Goal: Transaction & Acquisition: Purchase product/service

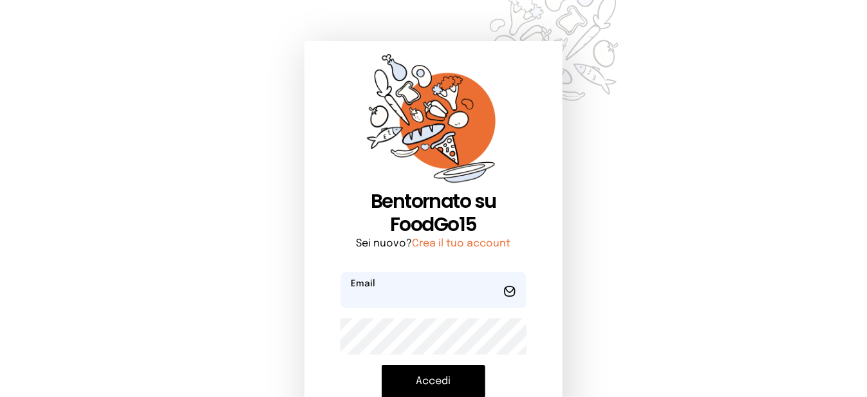
type input "**********"
click at [404, 380] on button "Accedi" at bounding box center [434, 381] width 104 height 33
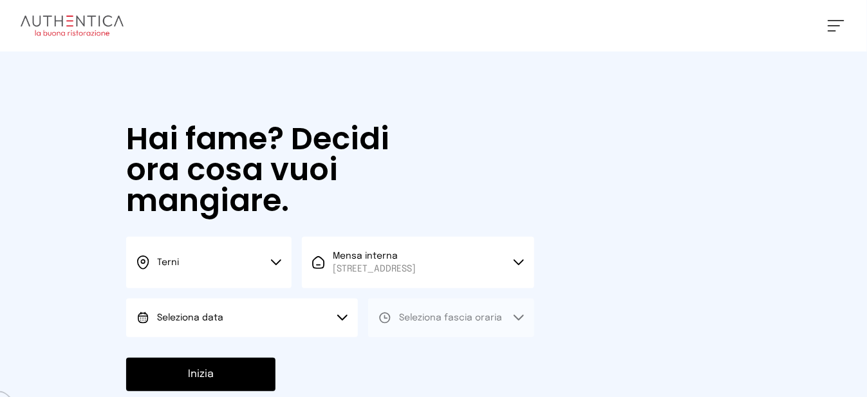
click at [241, 337] on button "Seleziona data" at bounding box center [242, 318] width 232 height 39
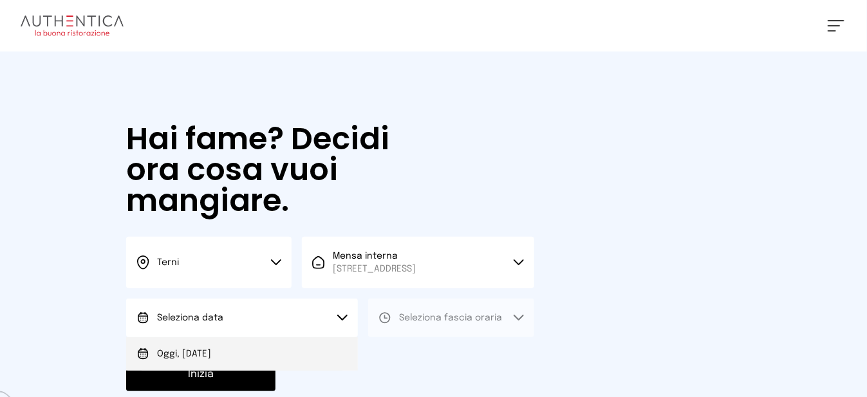
click at [236, 369] on li "Oggi, [DATE]" at bounding box center [242, 353] width 232 height 33
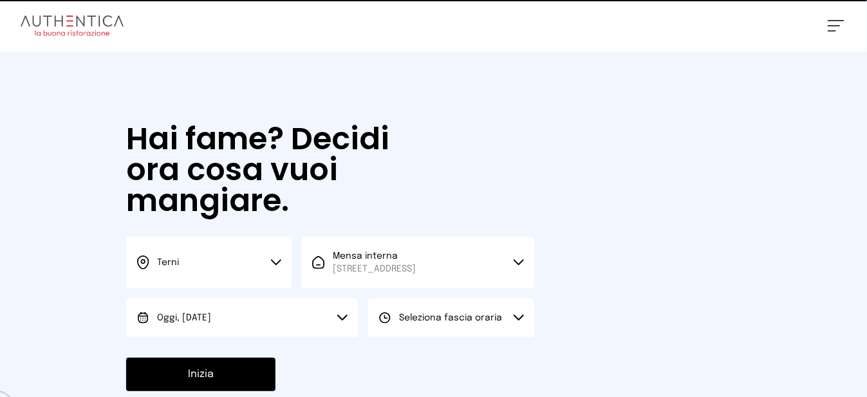
click at [456, 322] on span "Seleziona fascia oraria" at bounding box center [450, 317] width 103 height 9
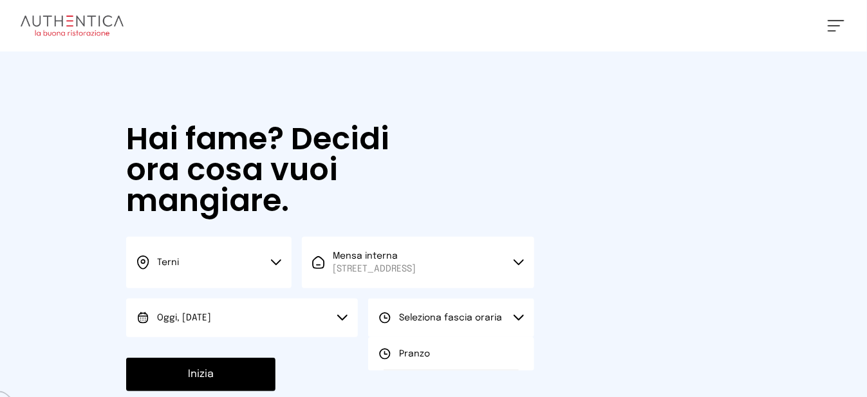
click at [463, 366] on li "Pranzo" at bounding box center [450, 353] width 165 height 33
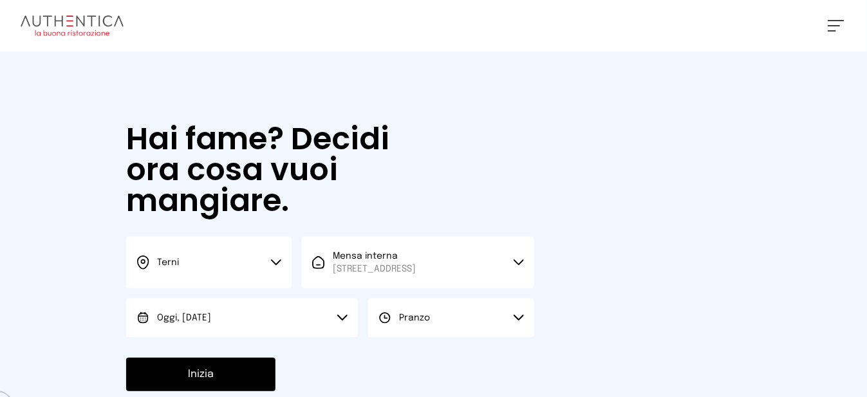
click at [243, 380] on button "Inizia" at bounding box center [200, 374] width 149 height 33
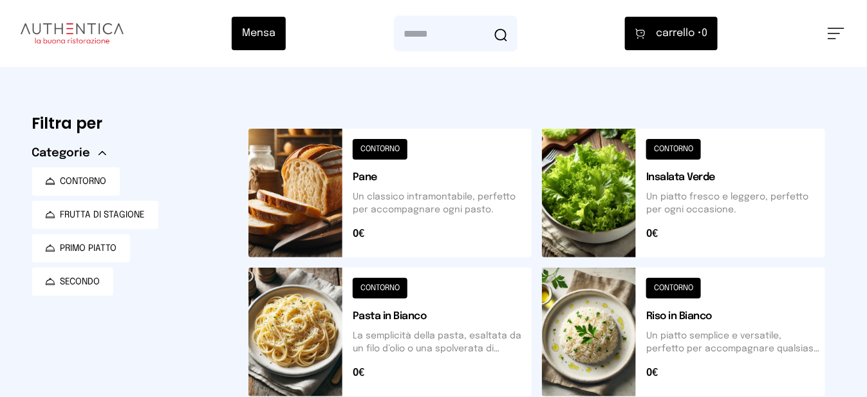
click at [315, 188] on button at bounding box center [389, 193] width 283 height 129
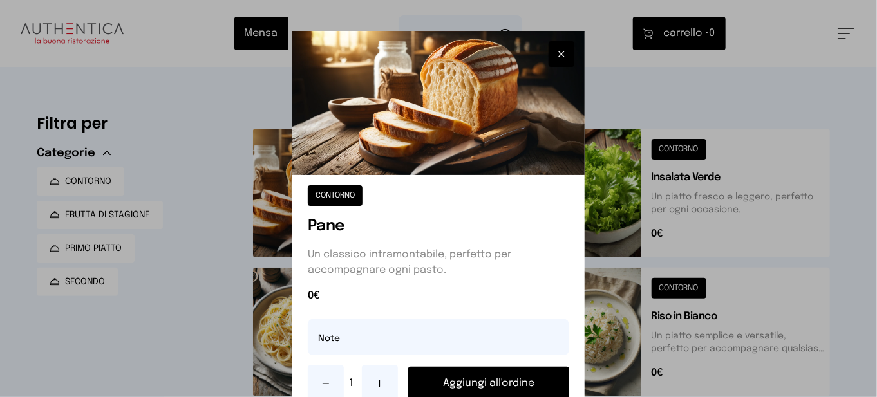
click at [448, 378] on button "Aggiungi all'ordine" at bounding box center [488, 383] width 161 height 33
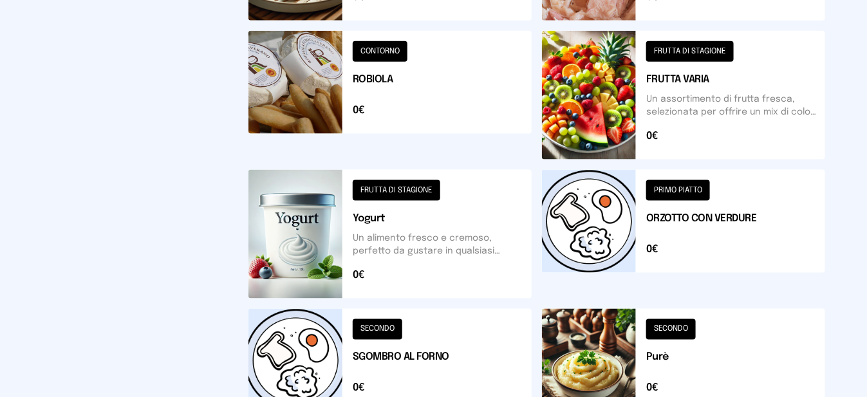
scroll to position [642, 0]
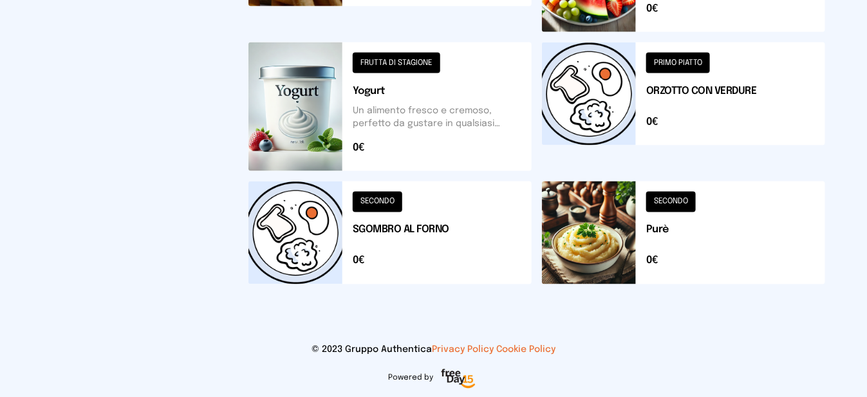
click at [587, 262] on button at bounding box center [683, 233] width 283 height 103
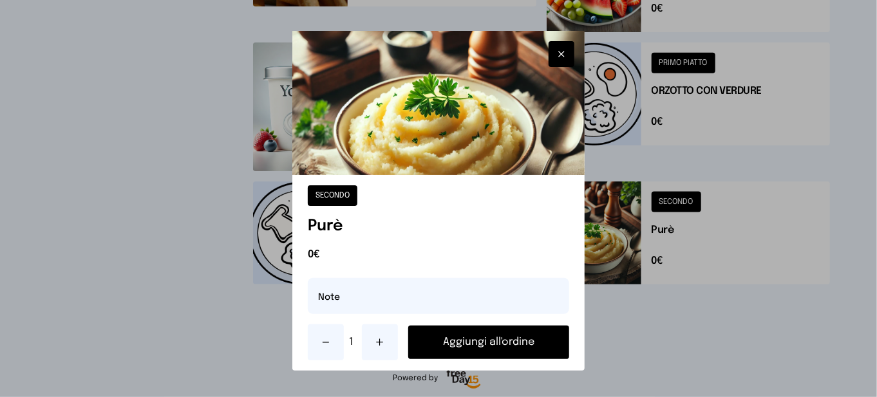
click at [514, 347] on button "Aggiungi all'ordine" at bounding box center [488, 342] width 161 height 33
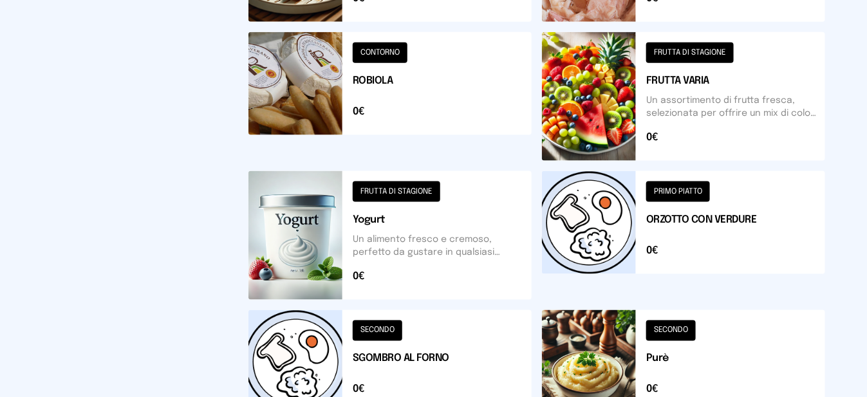
scroll to position [385, 0]
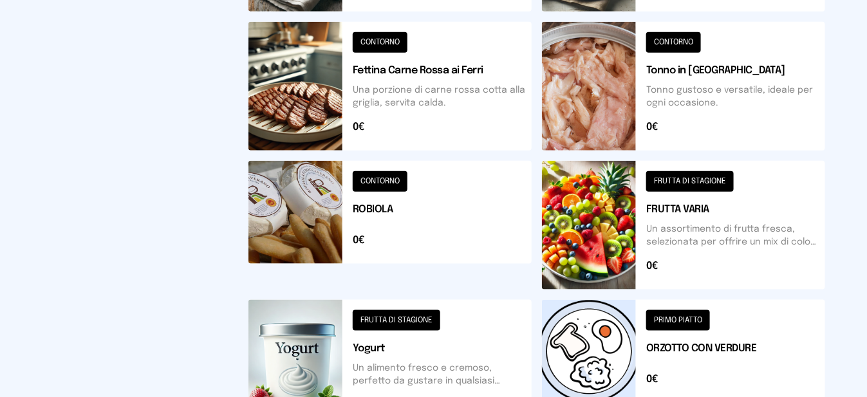
click at [595, 236] on button at bounding box center [683, 225] width 283 height 129
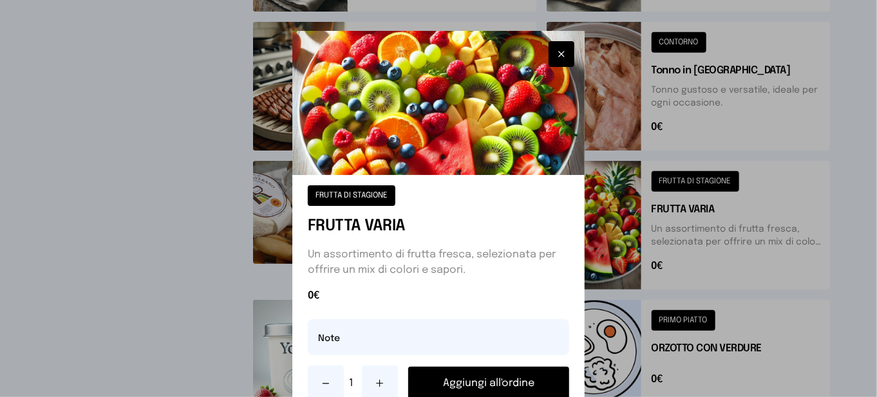
click at [501, 382] on button "Aggiungi all'ordine" at bounding box center [488, 383] width 161 height 33
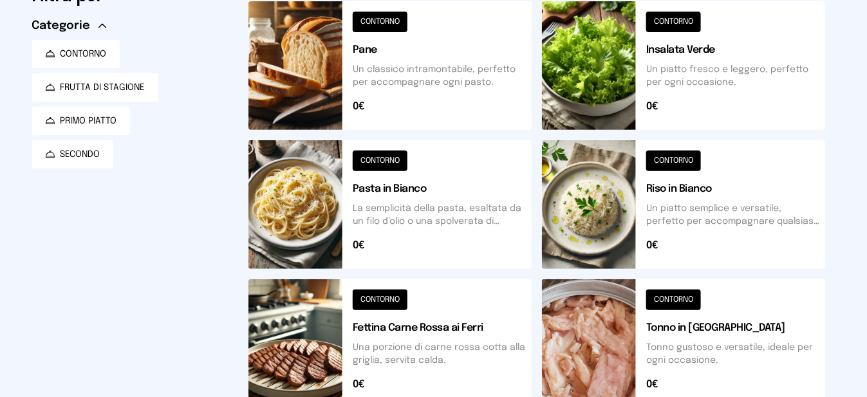
scroll to position [0, 0]
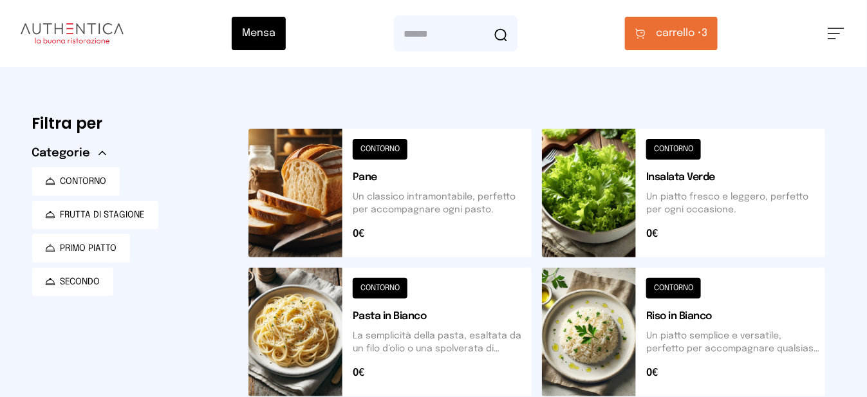
click at [696, 39] on span "carrello •" at bounding box center [679, 33] width 46 height 15
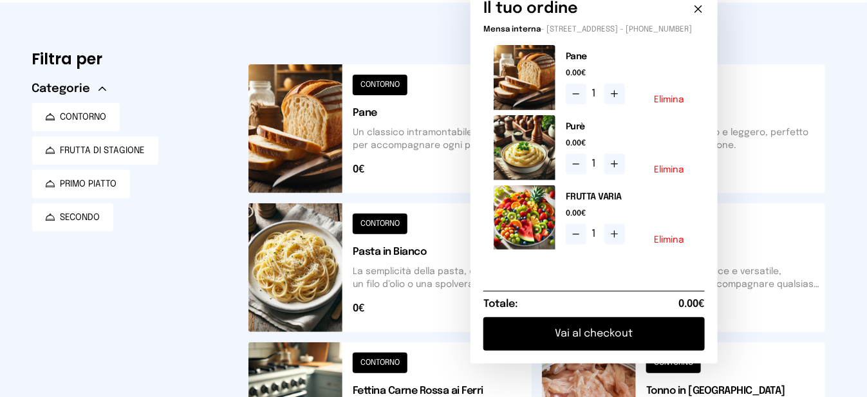
scroll to position [193, 0]
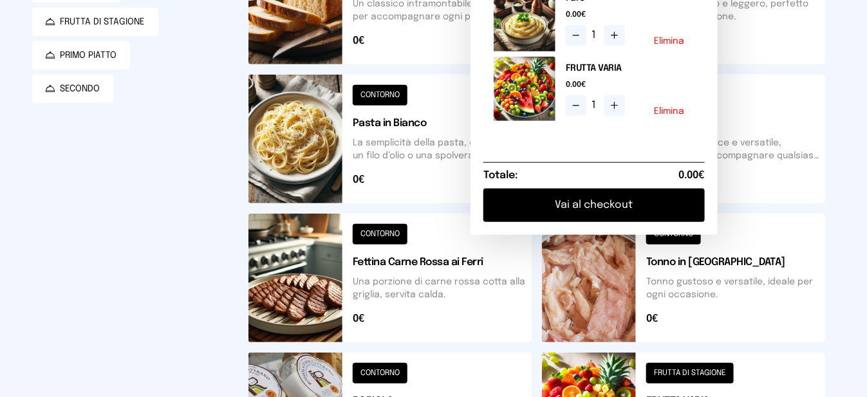
click at [639, 222] on button "Vai al checkout" at bounding box center [593, 205] width 221 height 33
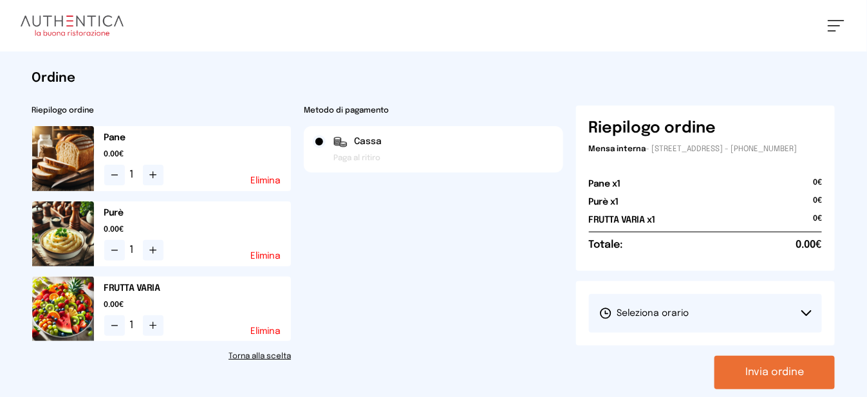
click at [666, 331] on button "Seleziona orario" at bounding box center [706, 313] width 234 height 39
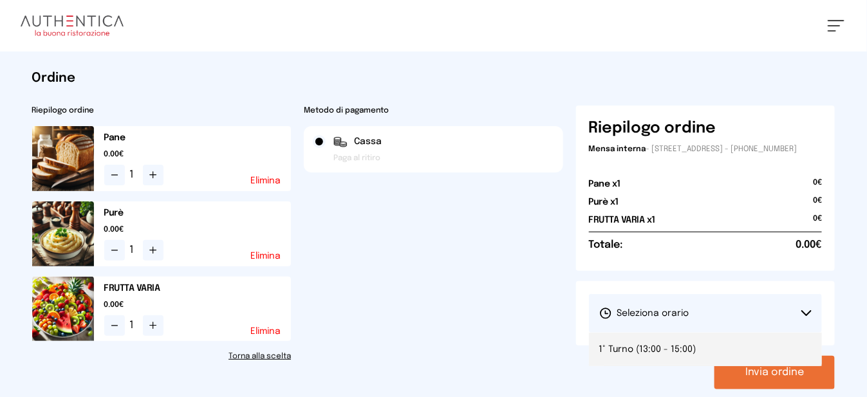
click at [667, 356] on span "1° Turno (13:00 - 15:00)" at bounding box center [647, 349] width 97 height 13
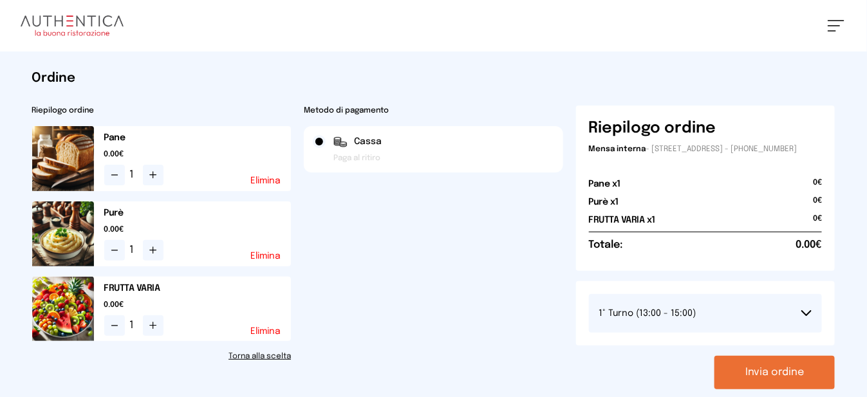
click at [736, 383] on button "Invia ordine" at bounding box center [775, 372] width 120 height 33
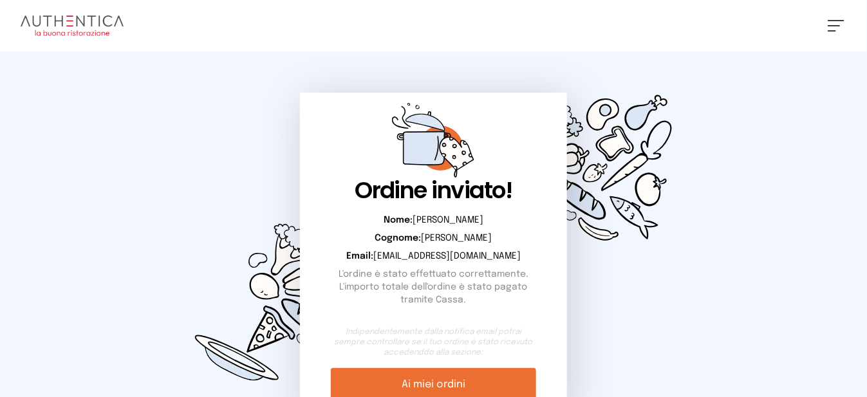
click at [834, 26] on span at bounding box center [834, 25] width 12 height 1
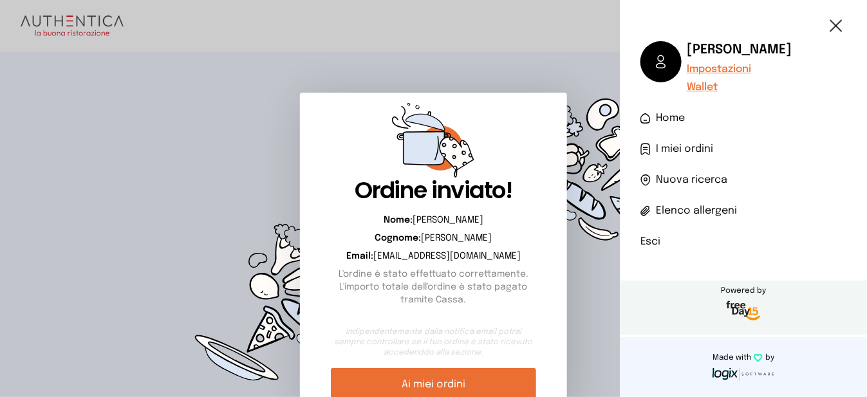
click at [651, 247] on li "Esci" at bounding box center [743, 241] width 206 height 15
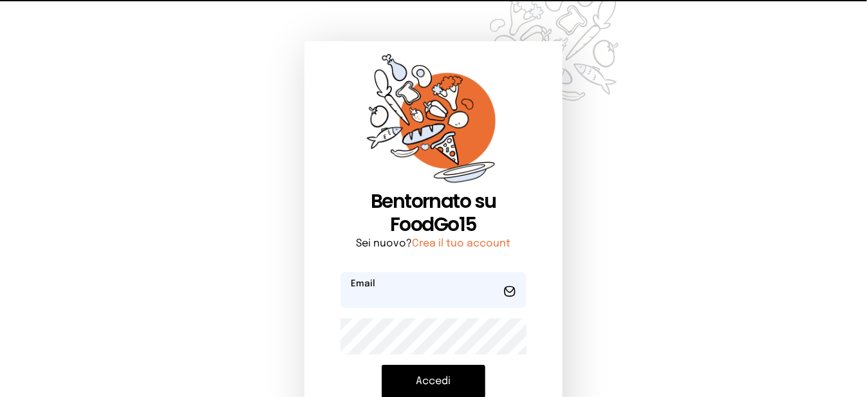
type input "**********"
